Goal: Use online tool/utility: Utilize a website feature to perform a specific function

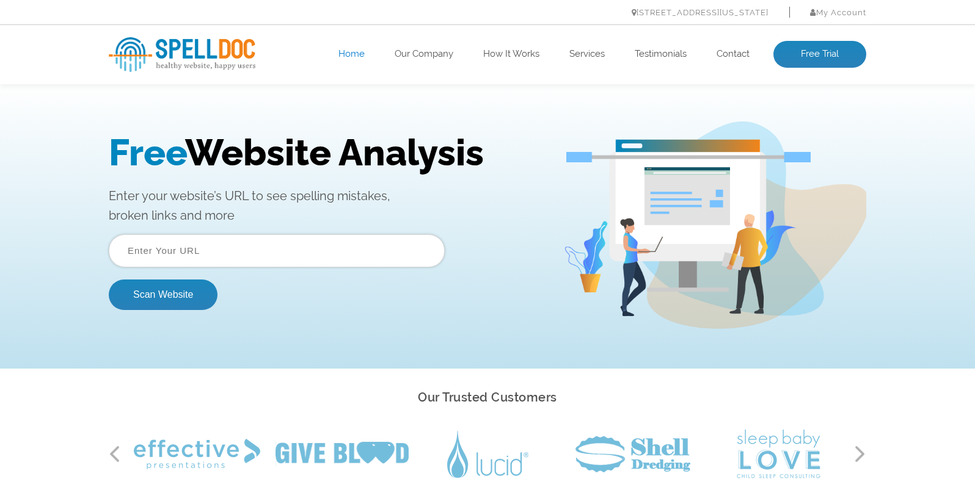
click at [199, 252] on input "text" at bounding box center [277, 251] width 336 height 33
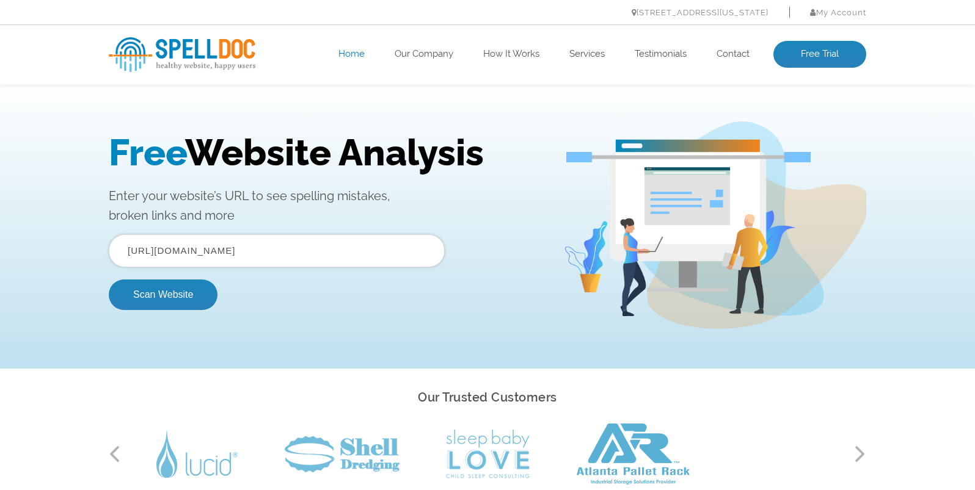
drag, startPoint x: 247, startPoint y: 250, endPoint x: 222, endPoint y: 250, distance: 25.0
click at [222, 250] on input "[URL][DOMAIN_NAME]" at bounding box center [277, 251] width 336 height 33
type input "[URL][DOMAIN_NAME]"
click at [150, 302] on button "Scan Website" at bounding box center [163, 295] width 109 height 31
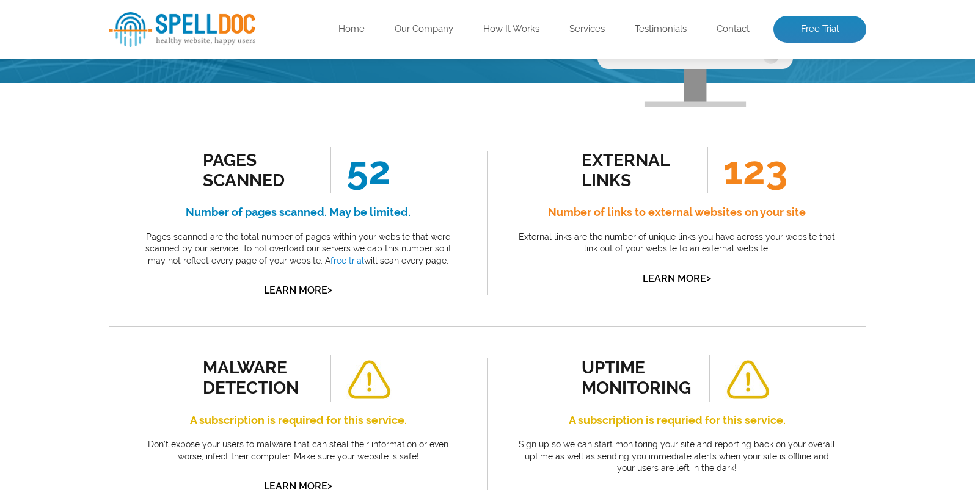
scroll to position [213, 0]
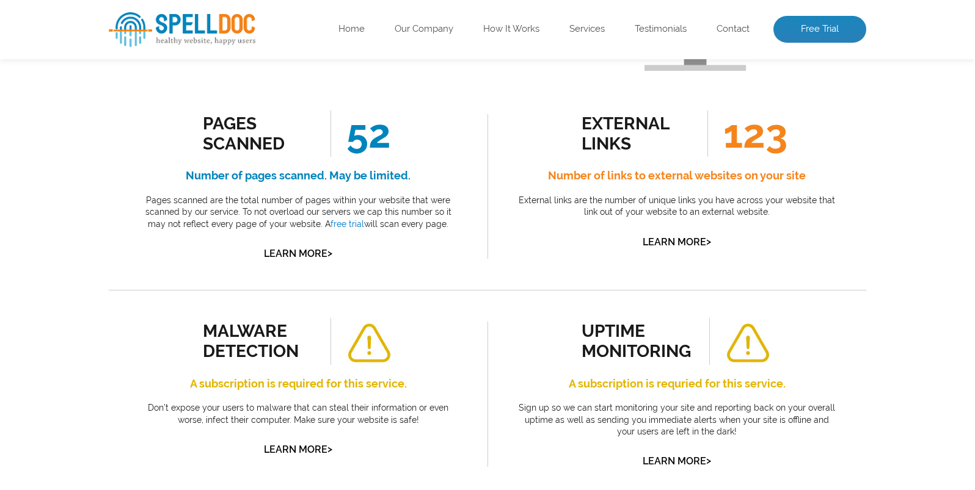
drag, startPoint x: 630, startPoint y: 175, endPoint x: 743, endPoint y: 178, distance: 113.0
click at [743, 178] on h4 "Number of links to external websites on your site" at bounding box center [677, 176] width 324 height 20
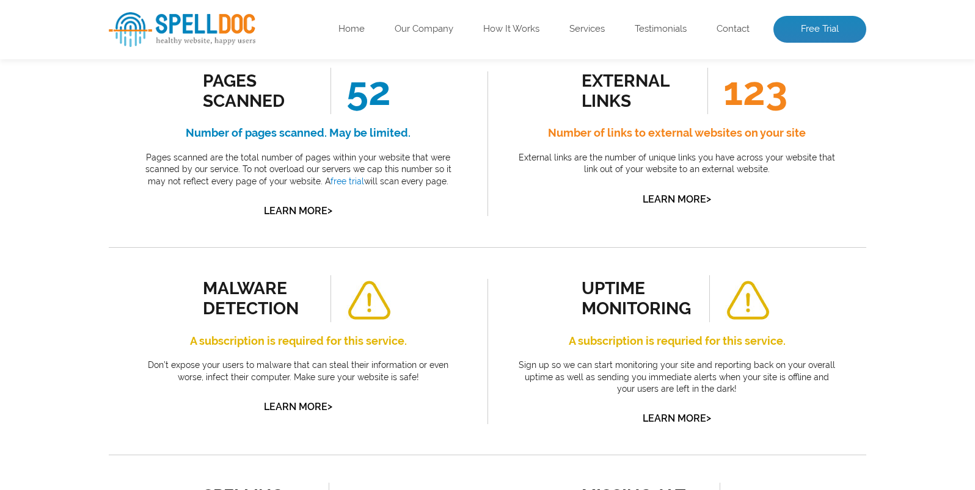
scroll to position [323, 0]
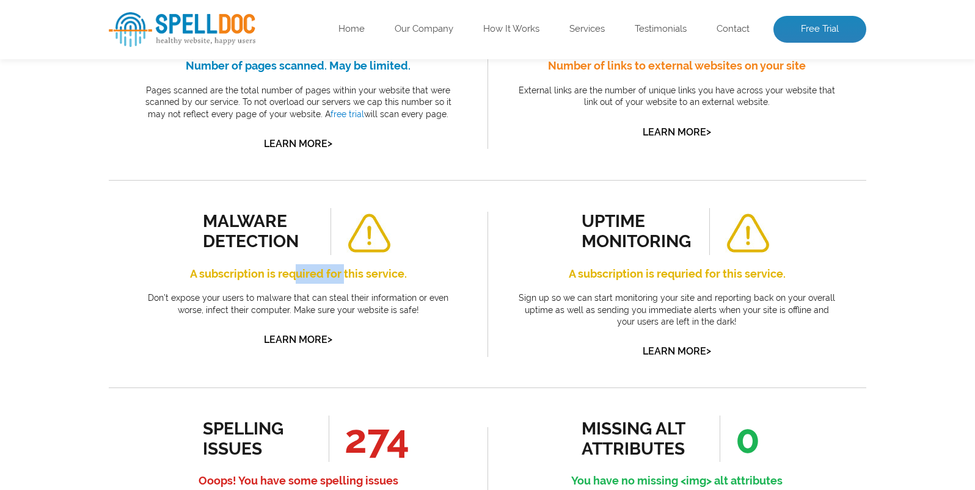
drag, startPoint x: 297, startPoint y: 274, endPoint x: 345, endPoint y: 274, distance: 48.3
click at [345, 274] on h4 "A subscription is required for this service." at bounding box center [298, 274] width 324 height 20
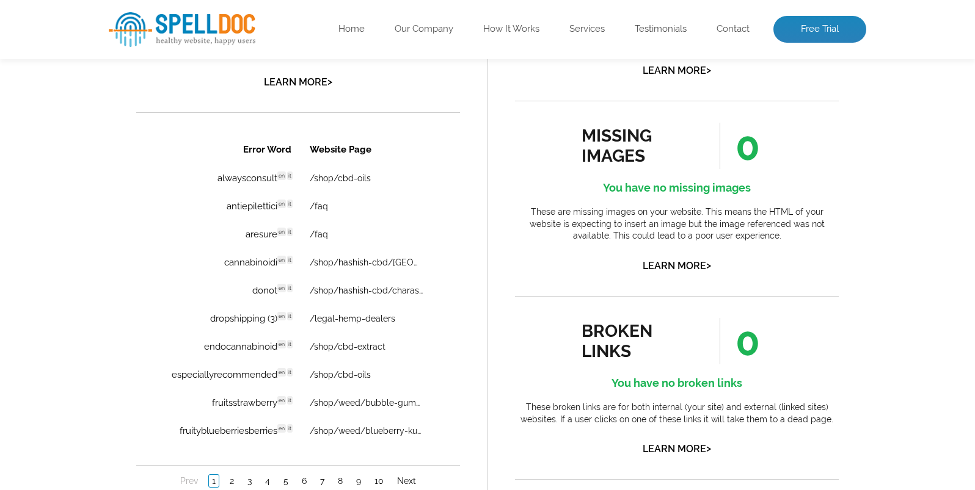
scroll to position [825, 0]
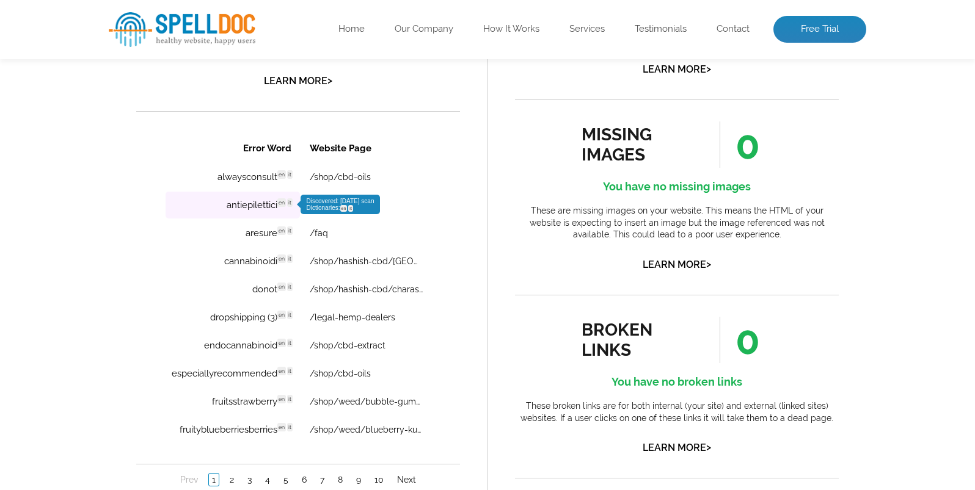
click at [257, 202] on td "antiepilettici en it Discovered: [DATE] scan Dictionaries: en it" at bounding box center [233, 205] width 134 height 27
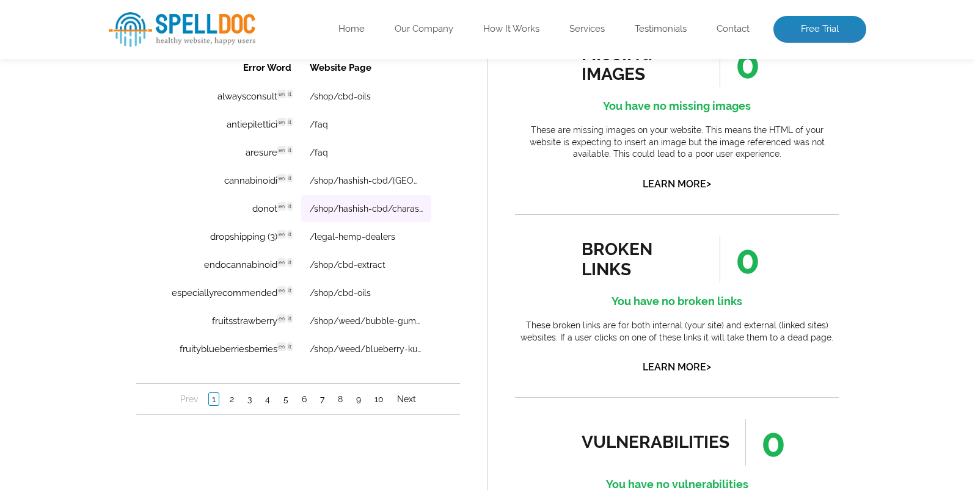
scroll to position [906, 0]
click at [365, 211] on link "/shop/hashish-cbd/charas-cbd" at bounding box center [366, 208] width 113 height 10
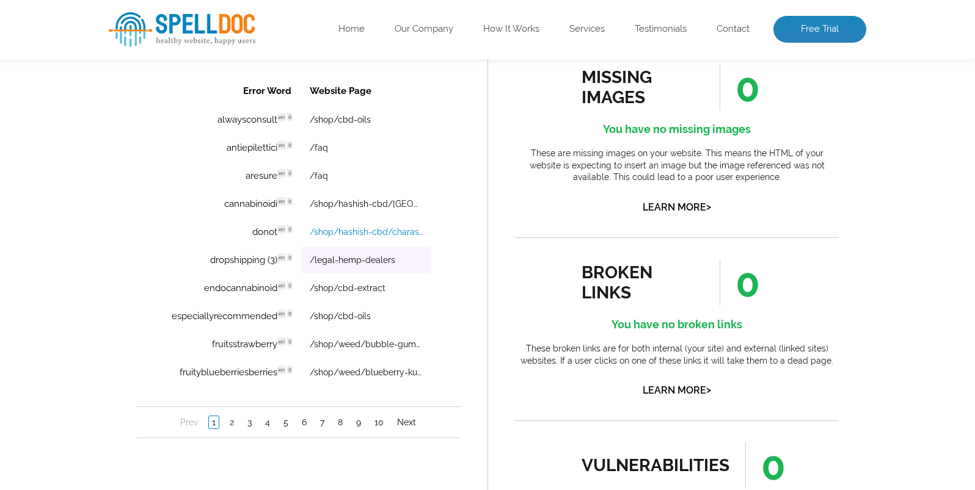
scroll to position [875, 0]
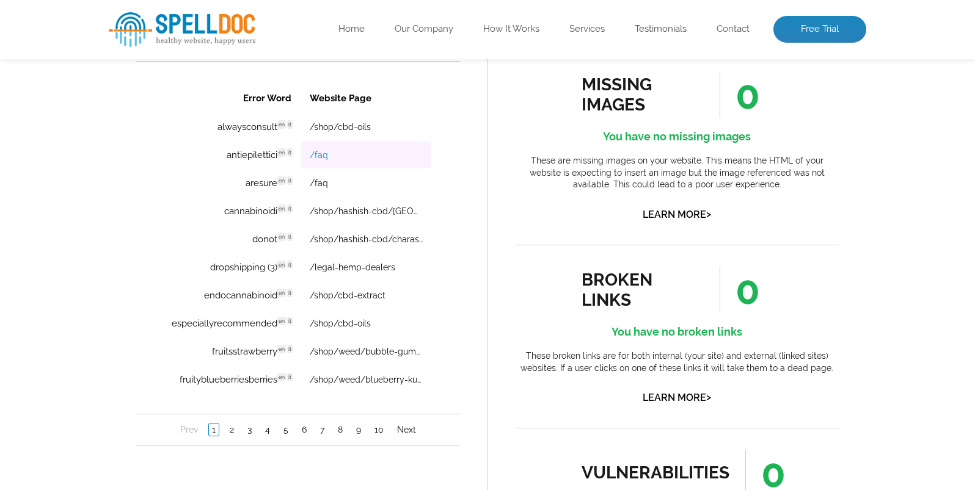
click at [316, 156] on link "/faq" at bounding box center [319, 155] width 18 height 10
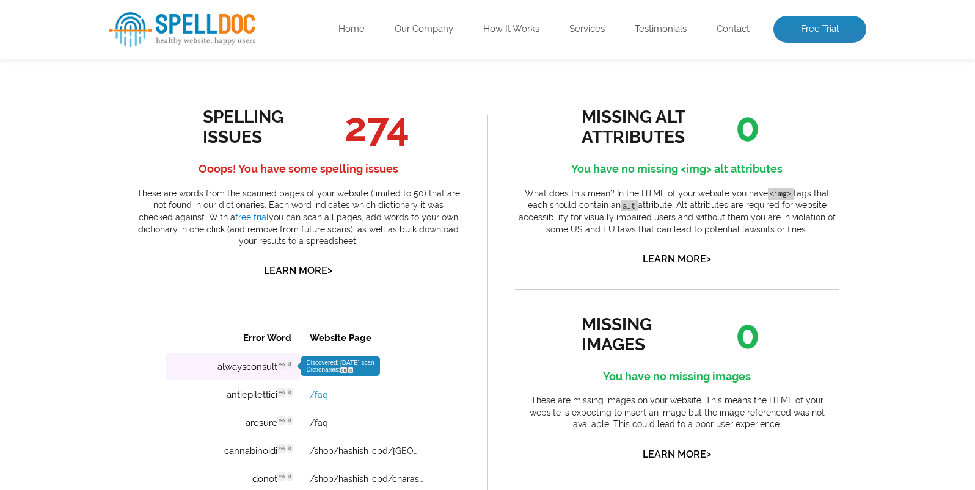
scroll to position [601, 0]
